Goal: Information Seeking & Learning: Learn about a topic

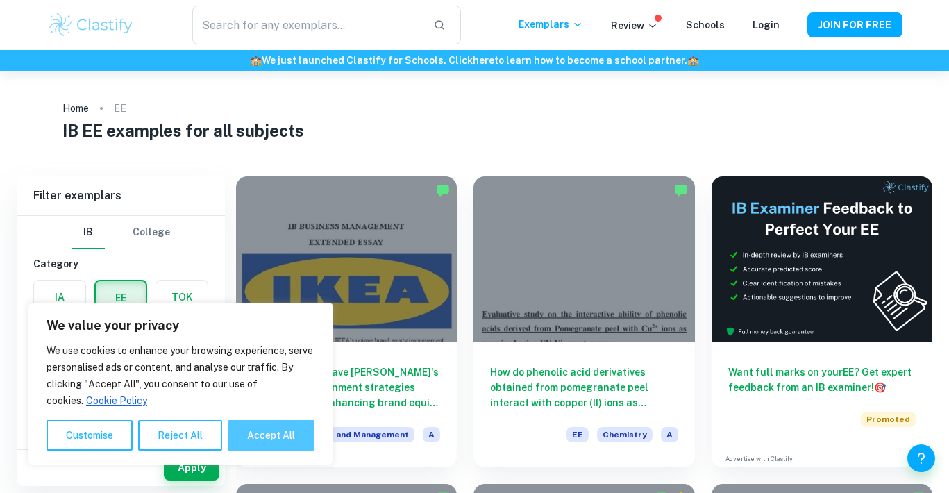
click at [266, 439] on button "Accept All" at bounding box center [271, 435] width 87 height 31
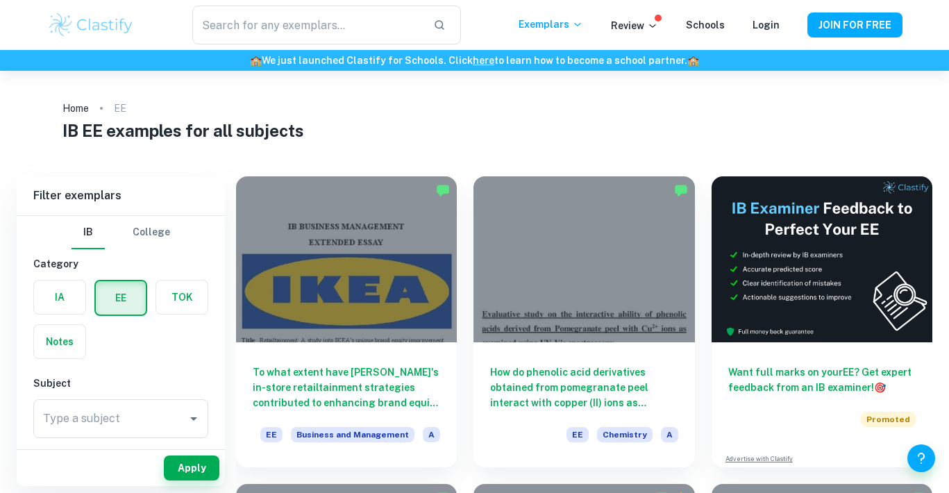
checkbox input "true"
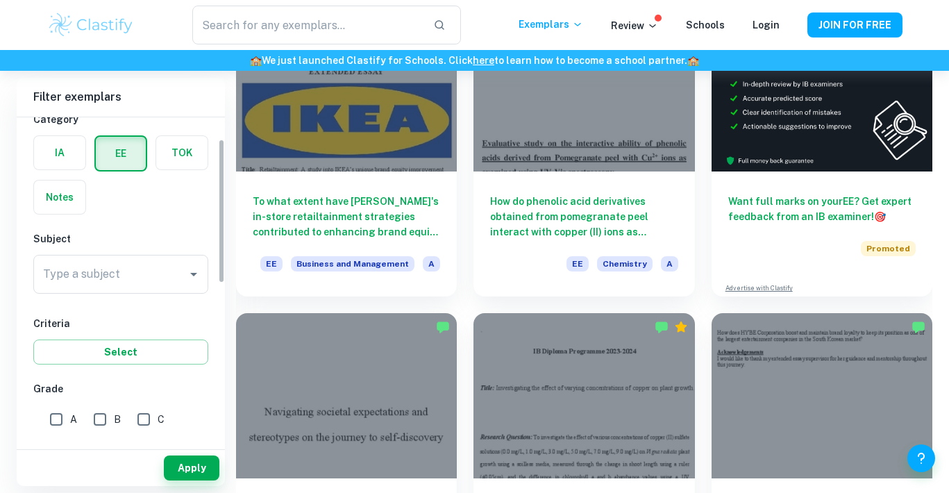
scroll to position [58, 0]
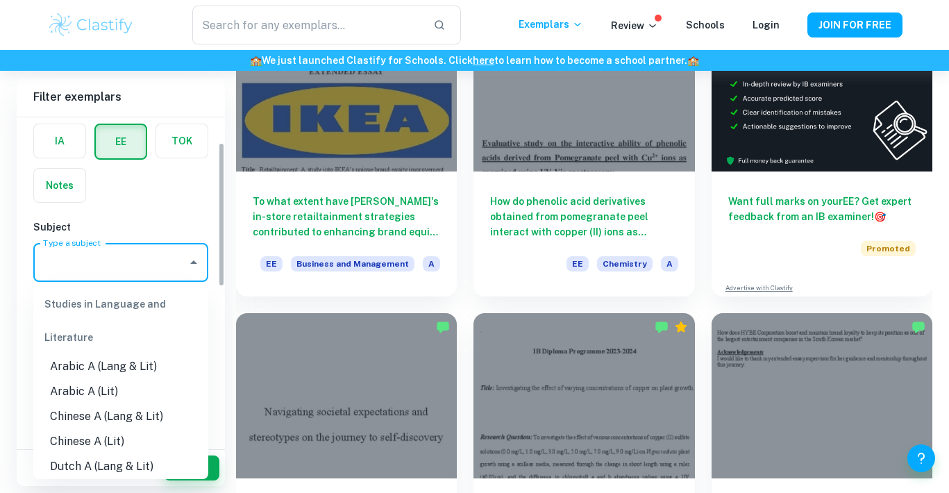
click at [150, 265] on input "Type a subject" at bounding box center [111, 262] width 142 height 26
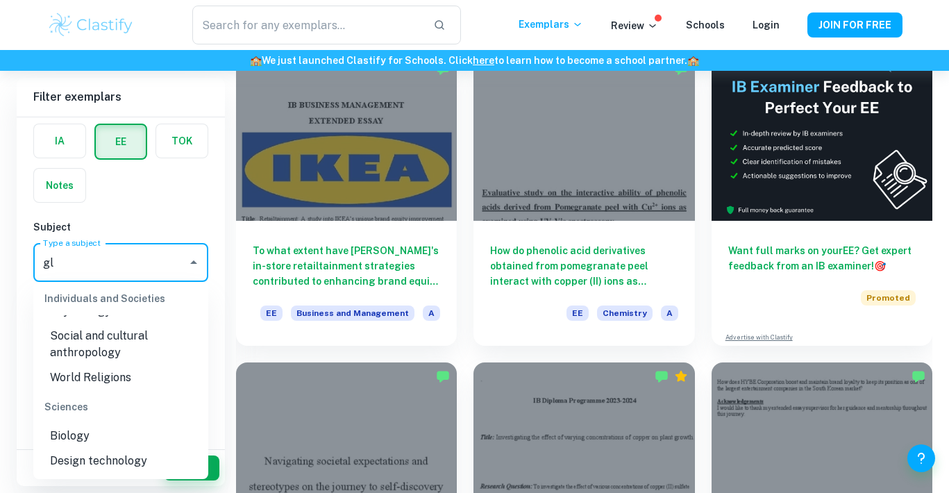
scroll to position [0, 0]
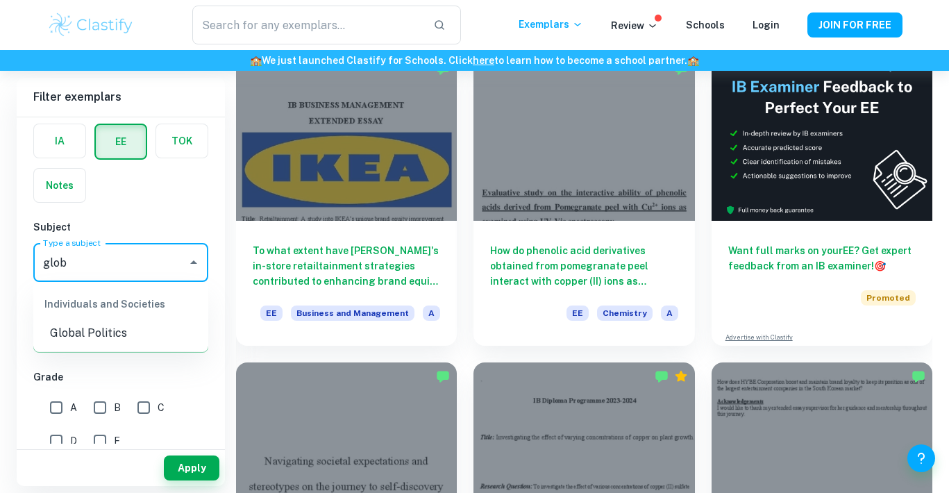
click at [69, 335] on li "Global Politics" at bounding box center [120, 333] width 175 height 25
type input "Global Politics"
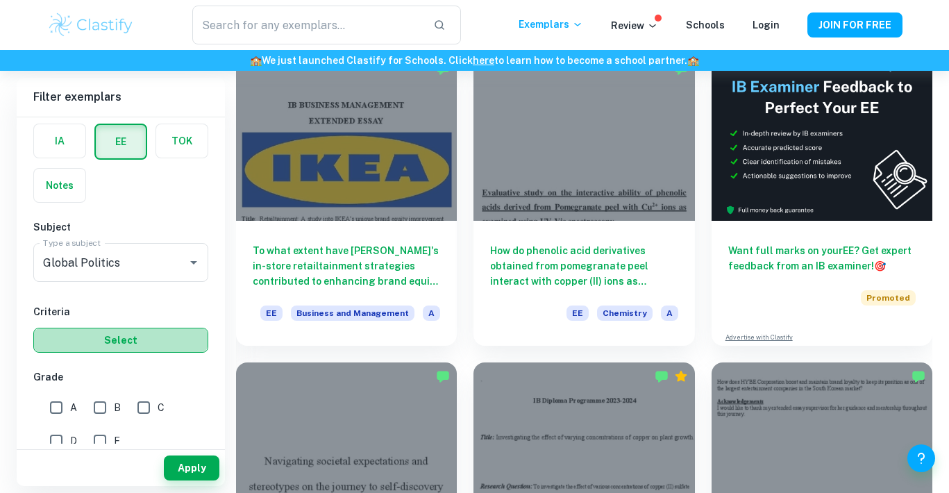
click at [136, 337] on button "Select" at bounding box center [120, 340] width 175 height 25
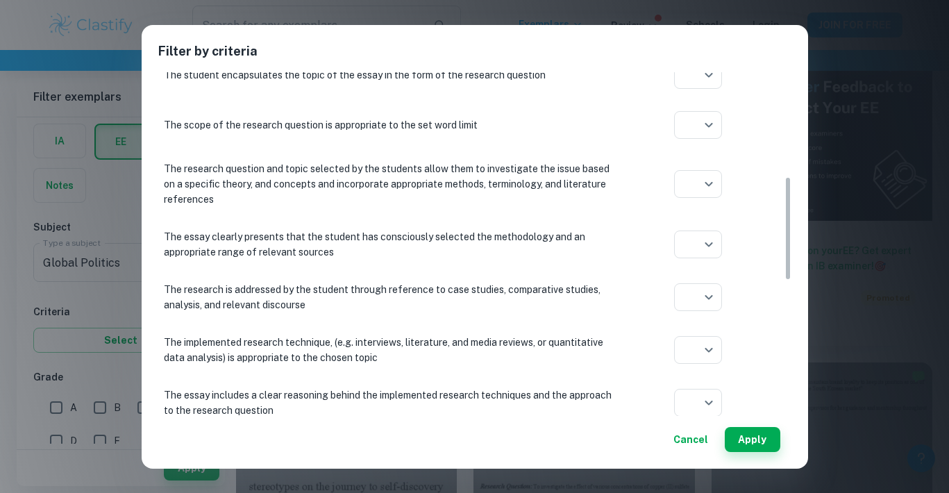
scroll to position [367, 0]
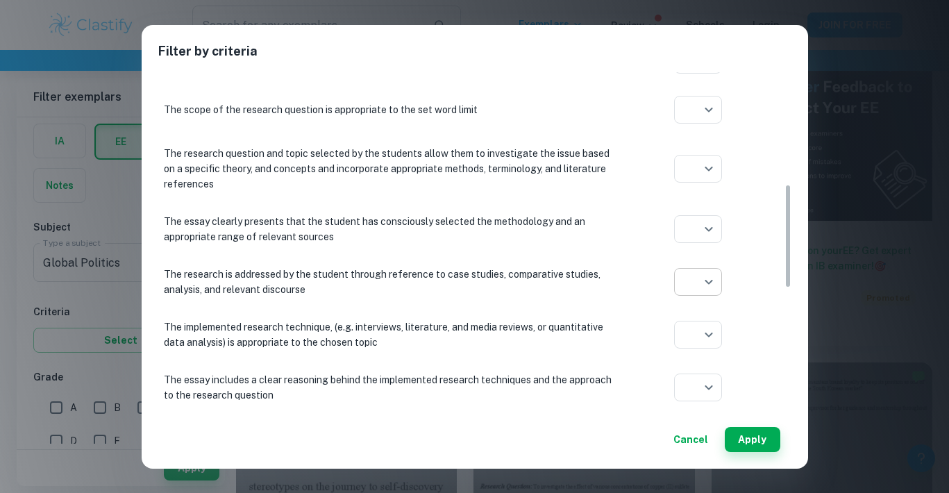
click at [693, 285] on body "We value your privacy We use cookies to enhance your browsing experience, serve…" at bounding box center [474, 195] width 949 height 493
click at [624, 281] on div at bounding box center [474, 246] width 949 height 493
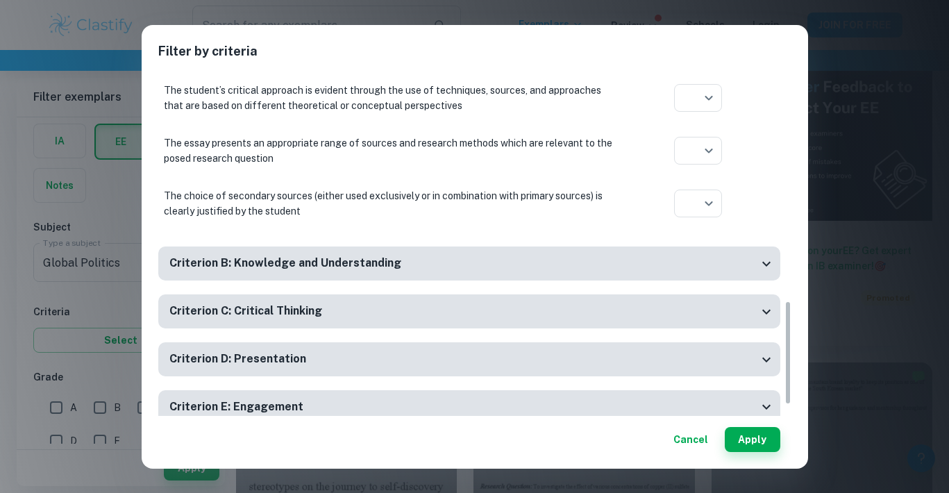
scroll to position [784, 0]
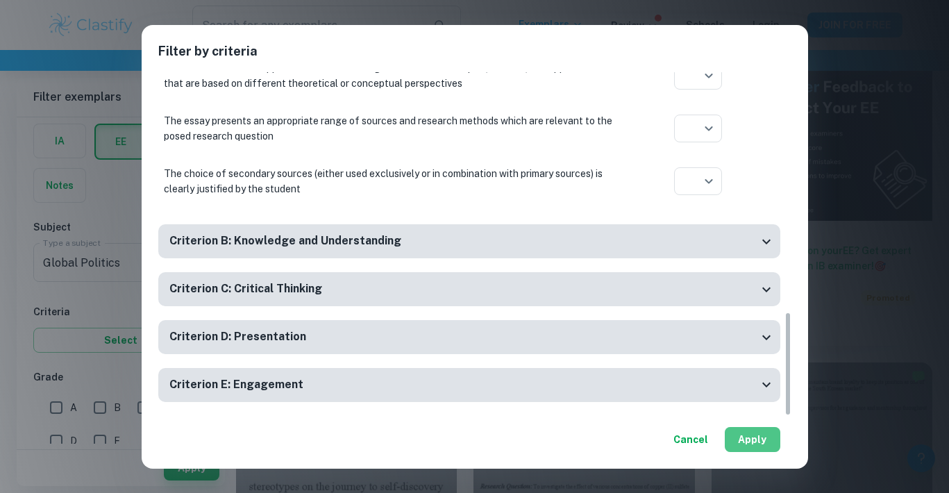
click at [753, 434] on button "Apply" at bounding box center [753, 439] width 56 height 25
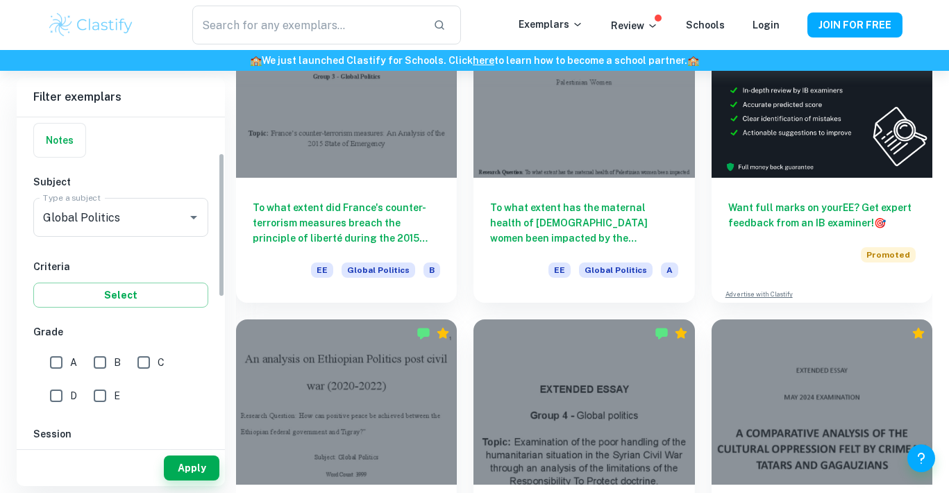
scroll to position [104, 0]
click at [58, 361] on input "A" at bounding box center [56, 361] width 28 height 28
checkbox input "true"
click at [189, 469] on button "Apply" at bounding box center [192, 468] width 56 height 25
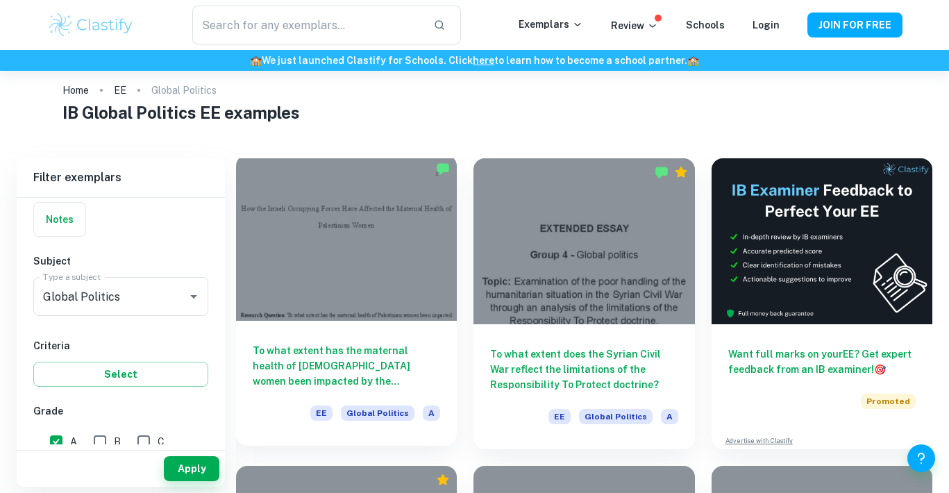
scroll to position [19, 0]
click at [312, 276] on div at bounding box center [346, 237] width 221 height 166
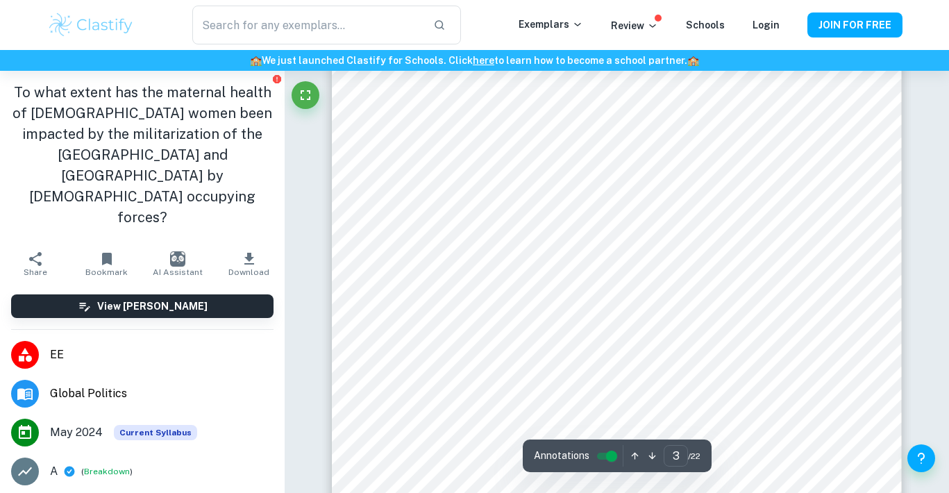
scroll to position [1903, 0]
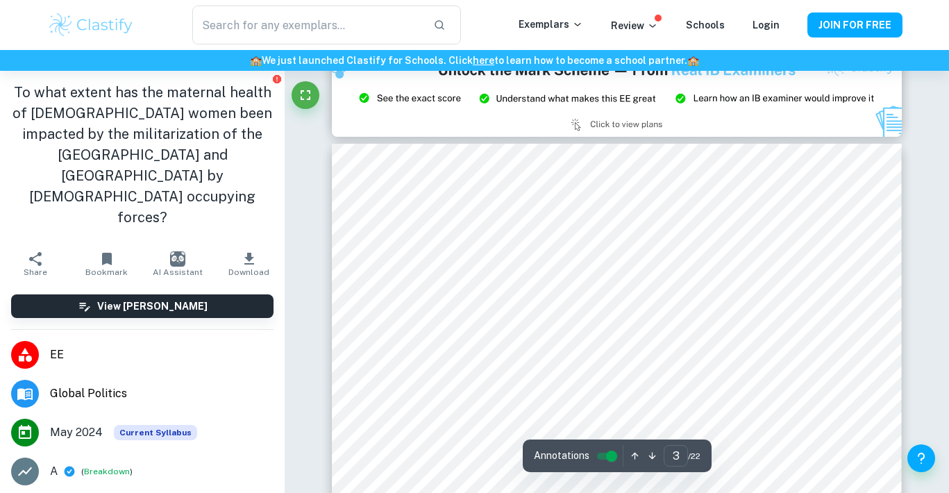
type input "2"
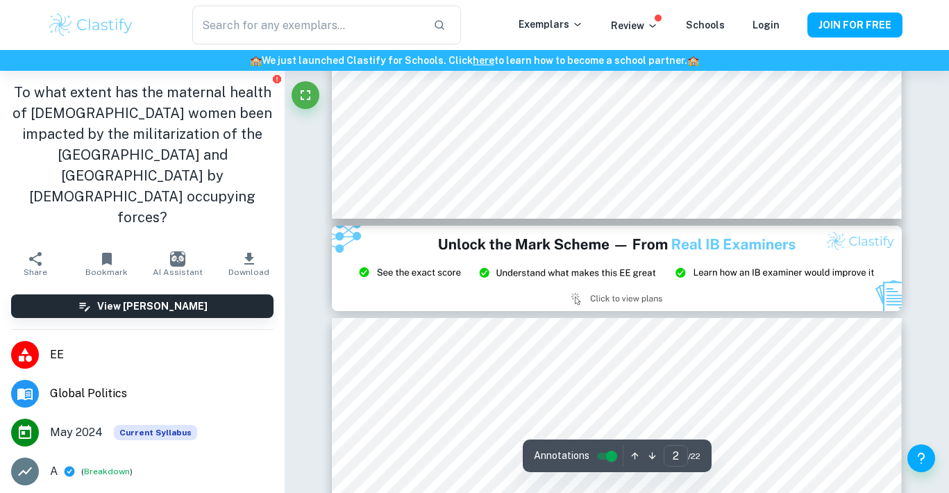
scroll to position [1391, 0]
